Goal: Check status

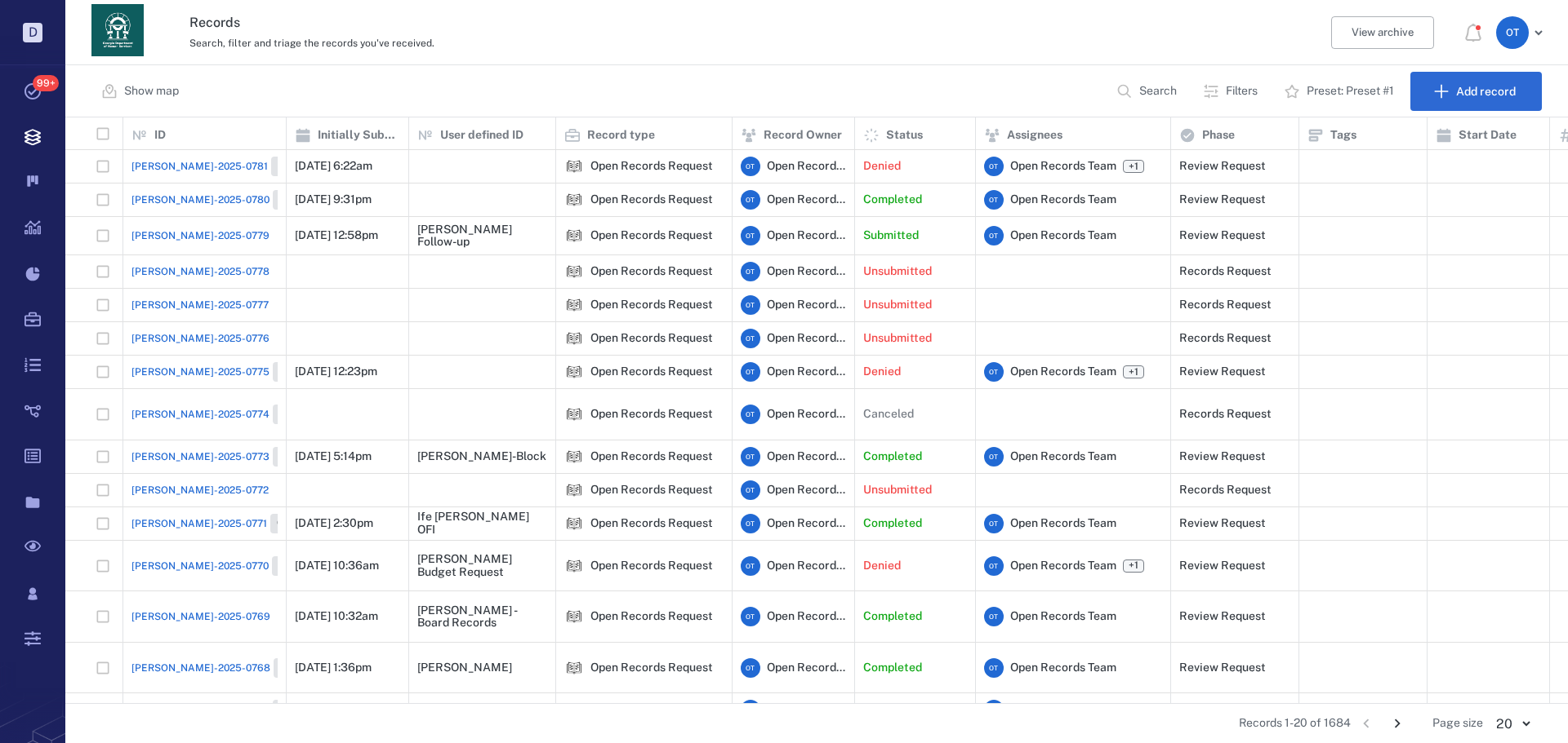
scroll to position [573, 1491]
click at [236, 233] on div "[PERSON_NAME]-2025-0779" at bounding box center [204, 235] width 146 height 33
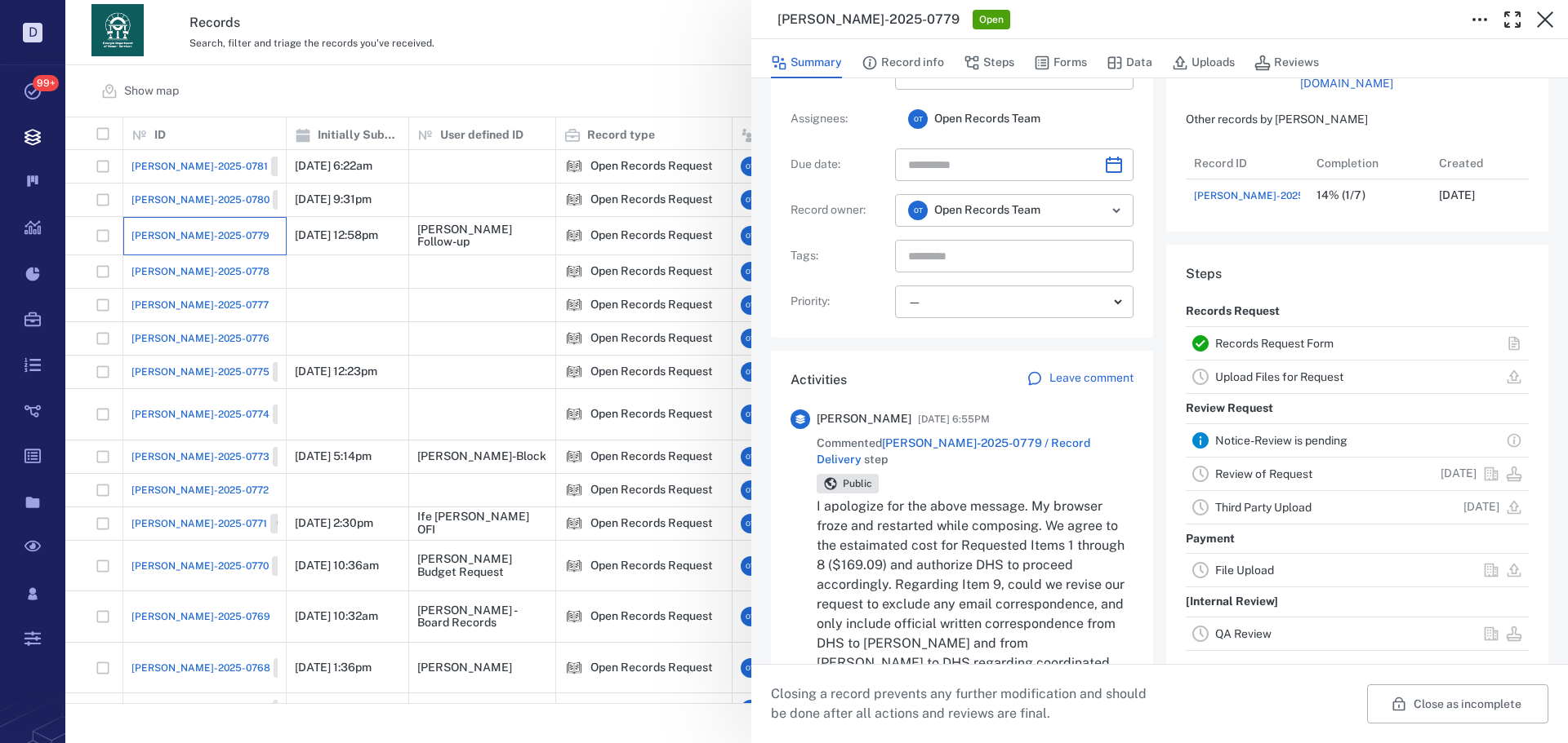
scroll to position [163, 0]
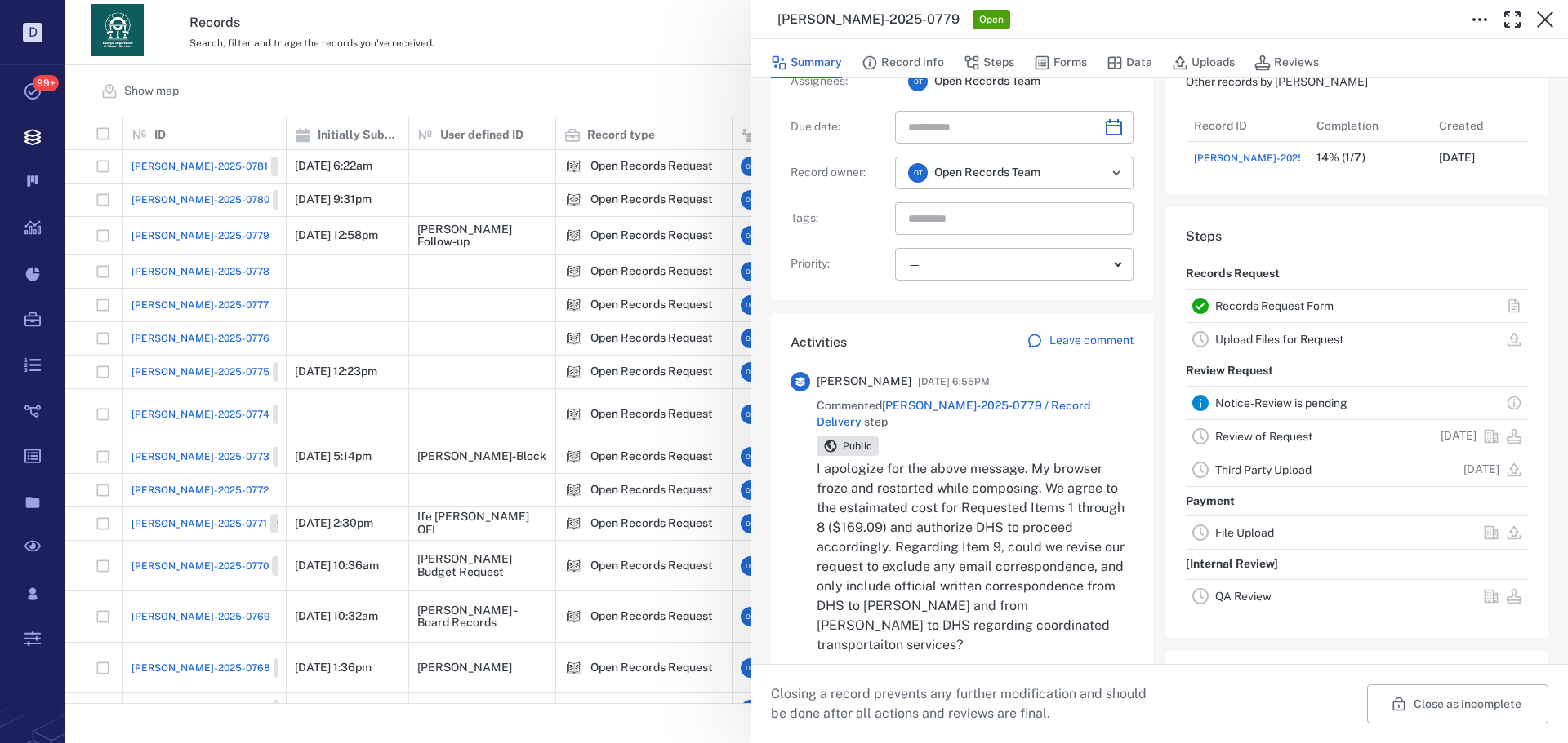
click at [1044, 407] on span "[PERSON_NAME]-2025-0779 / Record Delivery" at bounding box center [954, 413] width 273 height 29
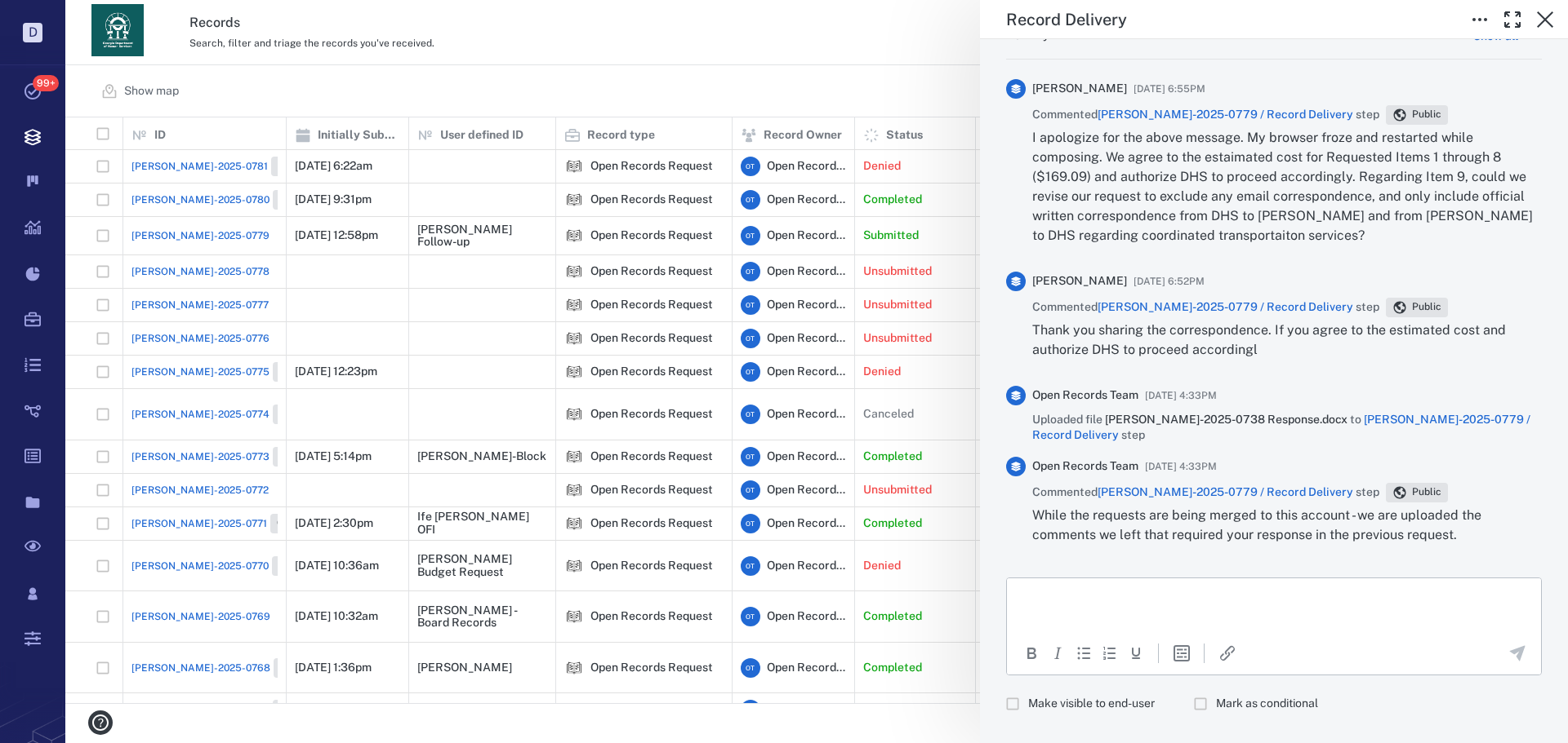
scroll to position [691, 0]
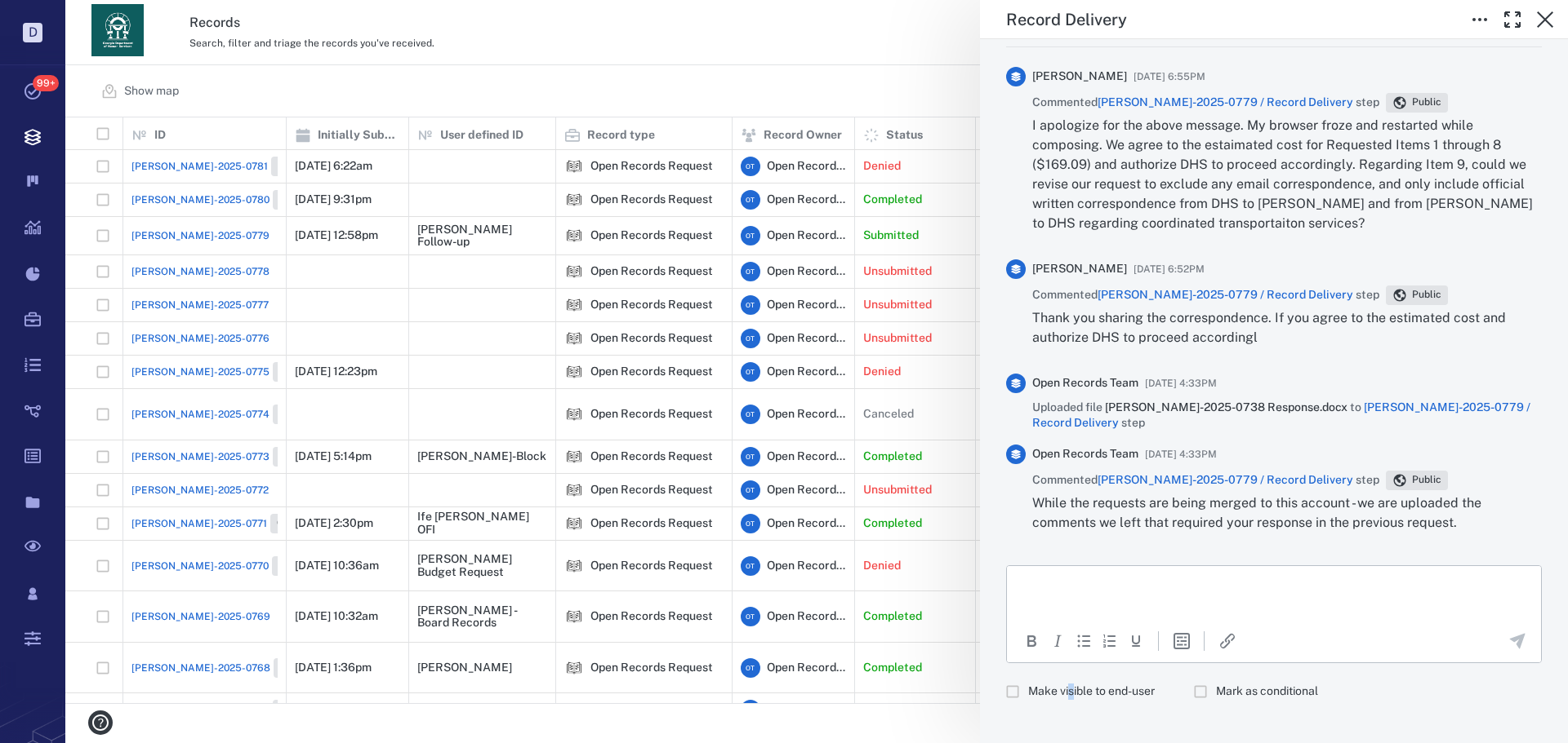
click at [1070, 684] on span "Make visible to end-user" at bounding box center [1091, 691] width 126 height 16
drag, startPoint x: 1117, startPoint y: 598, endPoint x: 1117, endPoint y: 589, distance: 9.0
click at [1114, 593] on html at bounding box center [1274, 586] width 534 height 40
drag, startPoint x: 1086, startPoint y: 673, endPoint x: 1152, endPoint y: 613, distance: 89.2
click at [1087, 684] on span "Make visible to end-user" at bounding box center [1091, 691] width 126 height 16
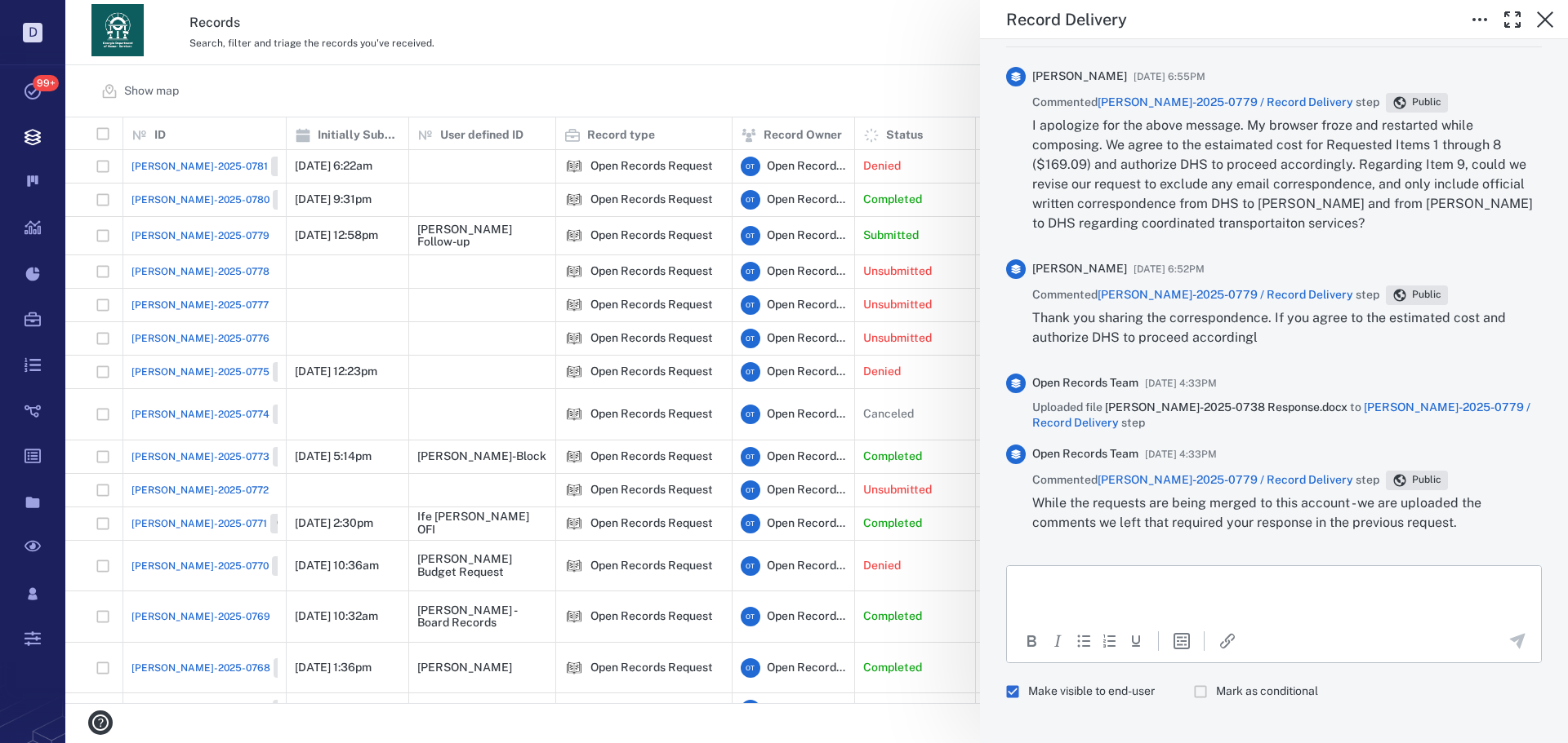
click at [1161, 590] on p "Rich Text Area. Press ALT-0 for help." at bounding box center [1273, 586] width 506 height 15
click at [1508, 632] on icon "Send the comment" at bounding box center [1517, 641] width 20 height 20
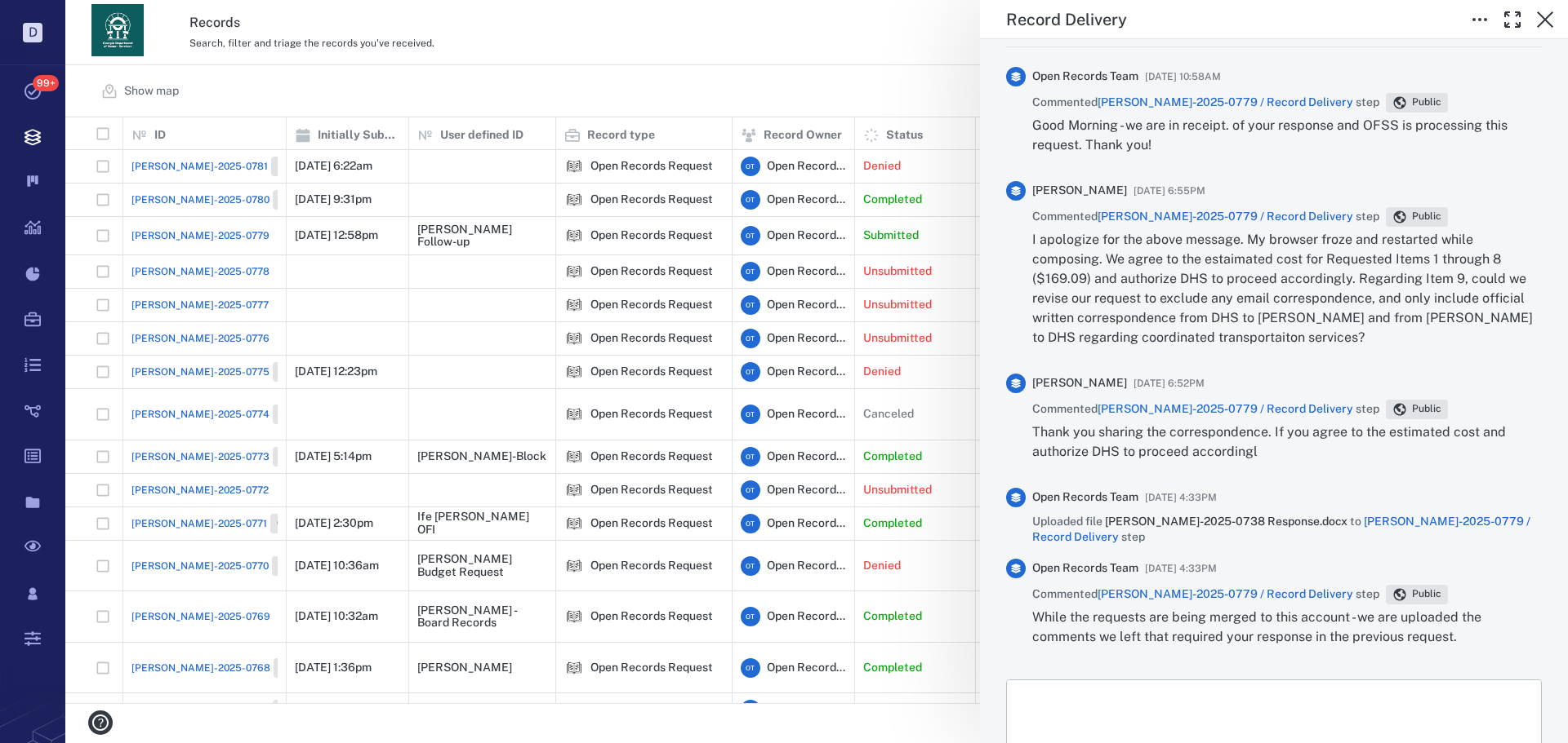
click at [836, 59] on div "Record Delivery Status Incomplete Type Record delivery Assignee ​ Due date ​ Re…" at bounding box center [816, 371] width 1503 height 743
click at [768, 58] on div "Record Delivery Status Incomplete Type Record delivery Assignee ​ Due date ​ Re…" at bounding box center [816, 371] width 1503 height 743
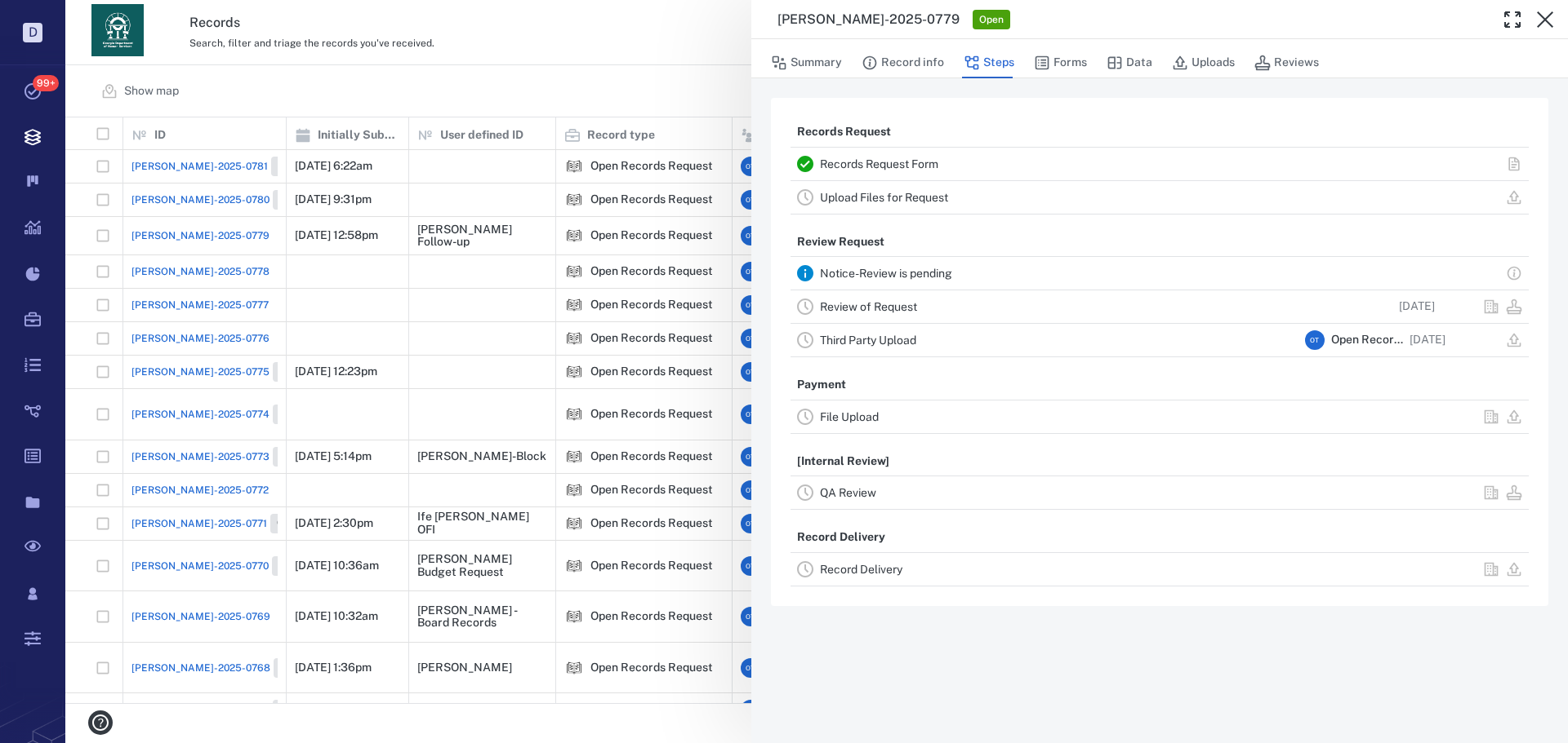
click at [671, 98] on div "[PERSON_NAME]-2025-0779 Open Summary Record info Steps Forms Data Uploads Revie…" at bounding box center [816, 371] width 1503 height 743
